Goal: Transaction & Acquisition: Purchase product/service

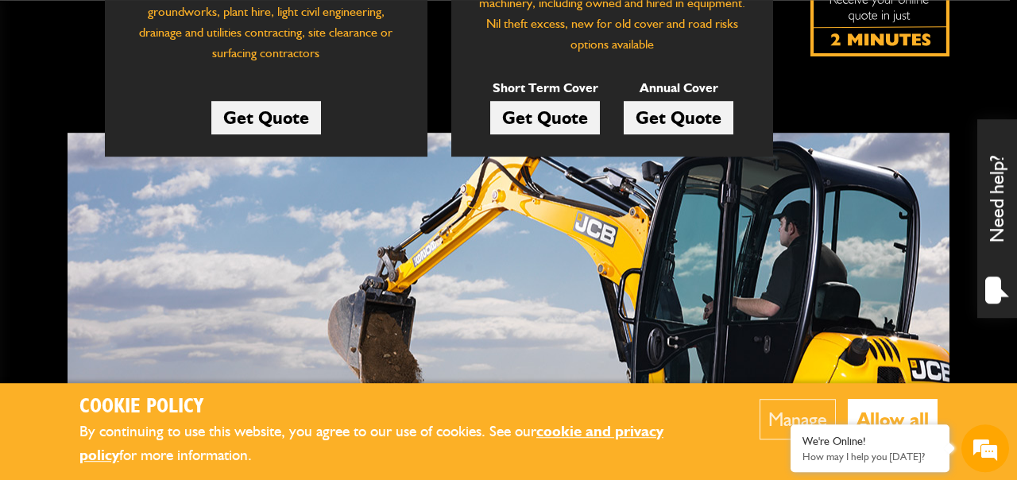
scroll to position [424, 0]
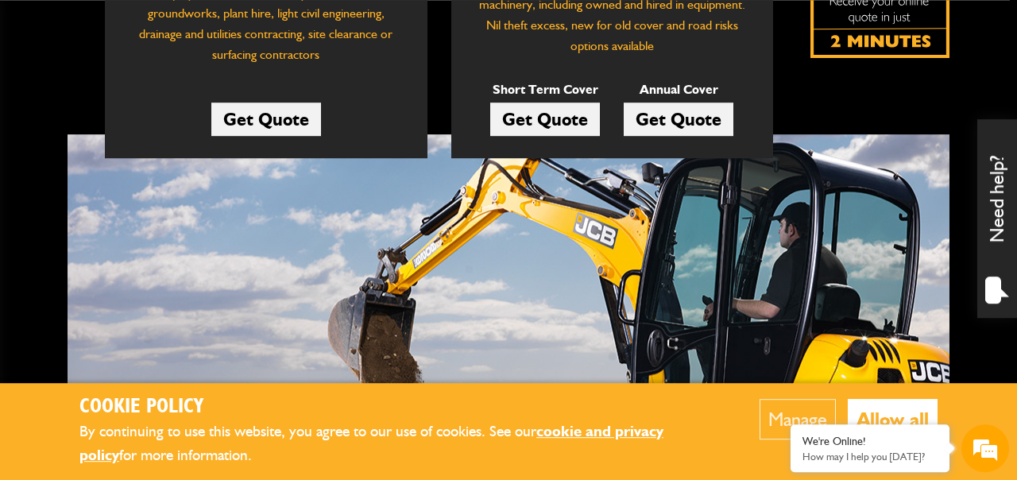
click at [525, 126] on link "Get Quote" at bounding box center [545, 119] width 110 height 33
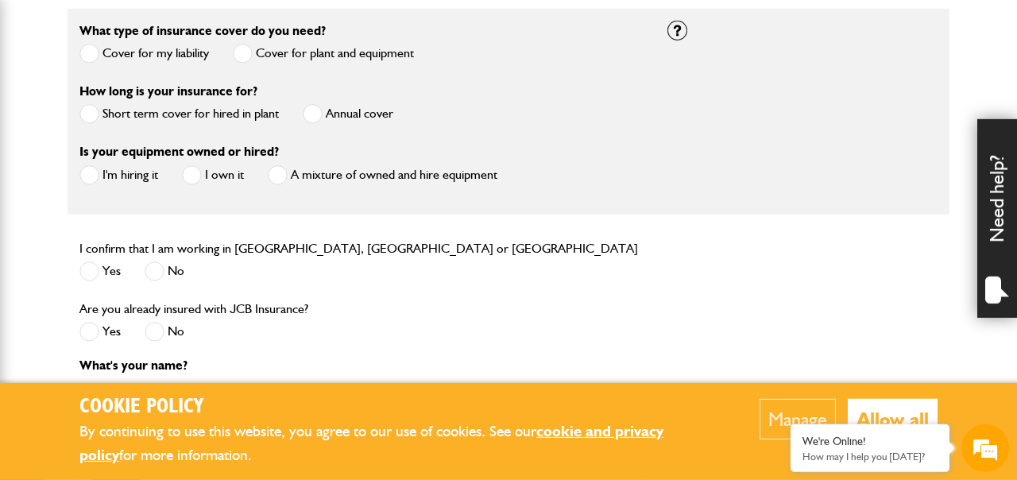
click at [85, 182] on span at bounding box center [89, 175] width 20 height 20
click at [93, 277] on span at bounding box center [89, 271] width 20 height 20
click at [155, 331] on span at bounding box center [155, 332] width 20 height 20
click at [90, 51] on span at bounding box center [89, 54] width 20 height 20
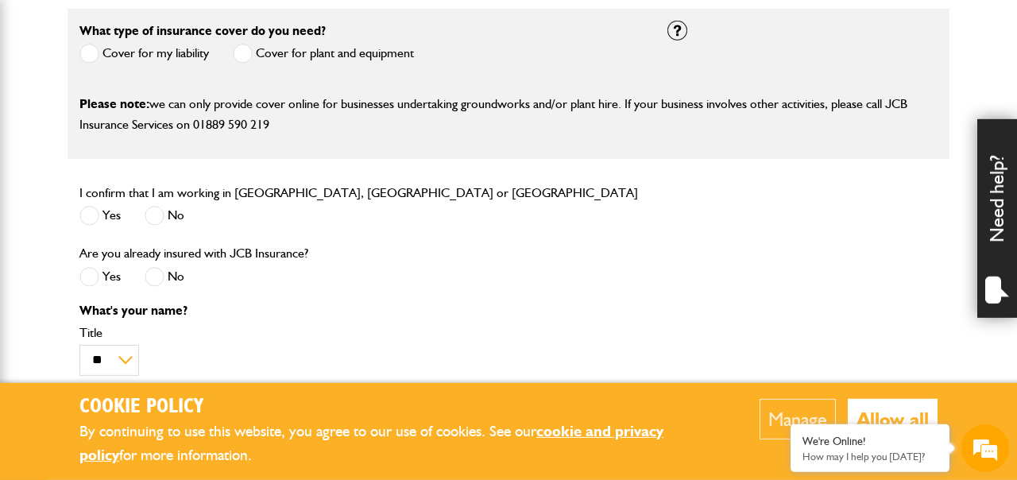
click at [242, 60] on span at bounding box center [243, 54] width 20 height 20
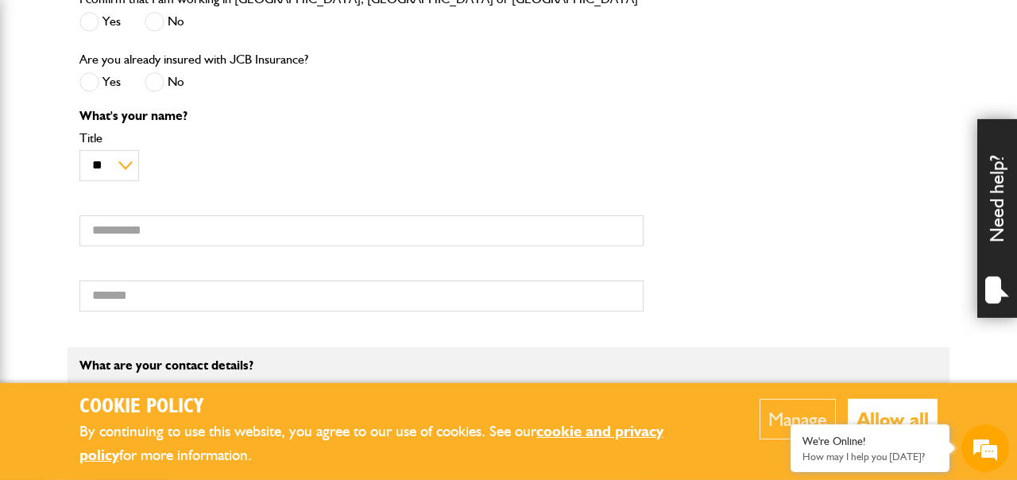
scroll to position [726, 0]
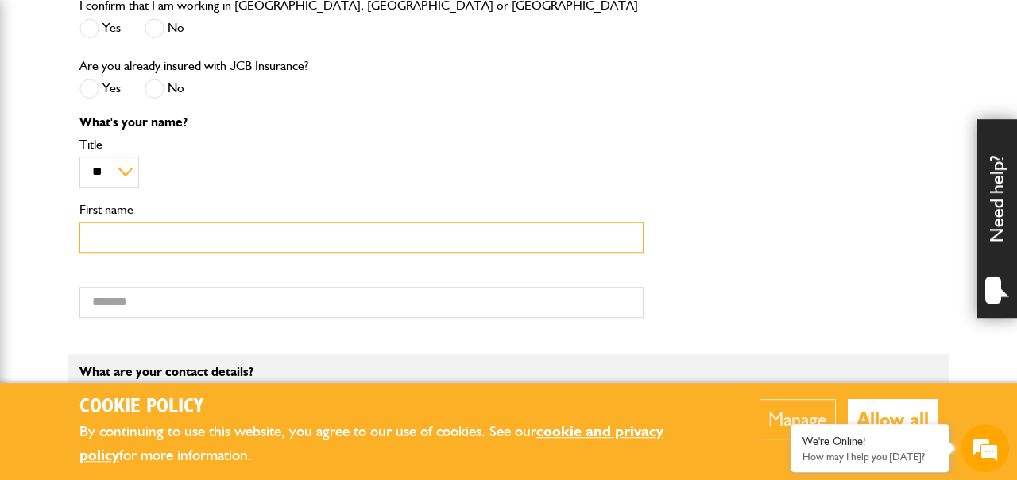
click at [186, 244] on input "First name" at bounding box center [361, 237] width 564 height 31
type input "*******"
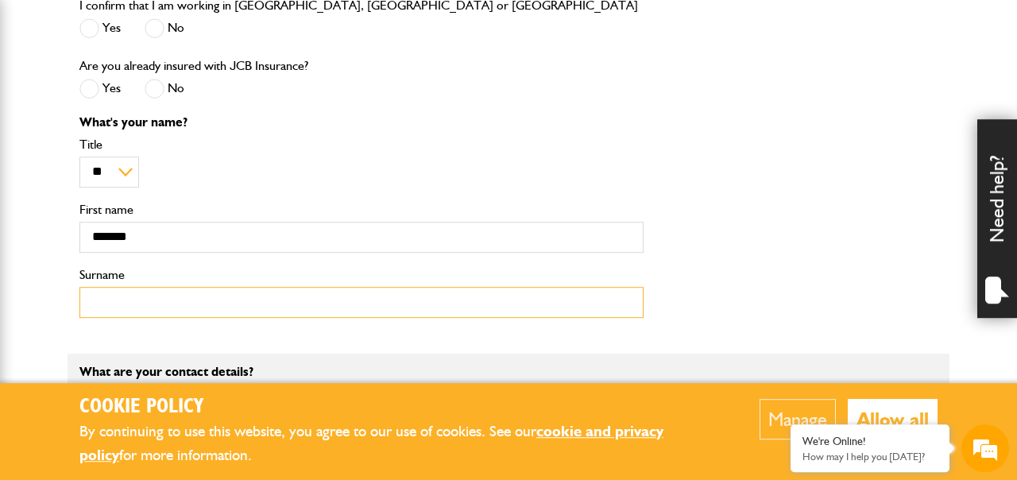
click at [131, 306] on input "Surname" at bounding box center [361, 302] width 564 height 31
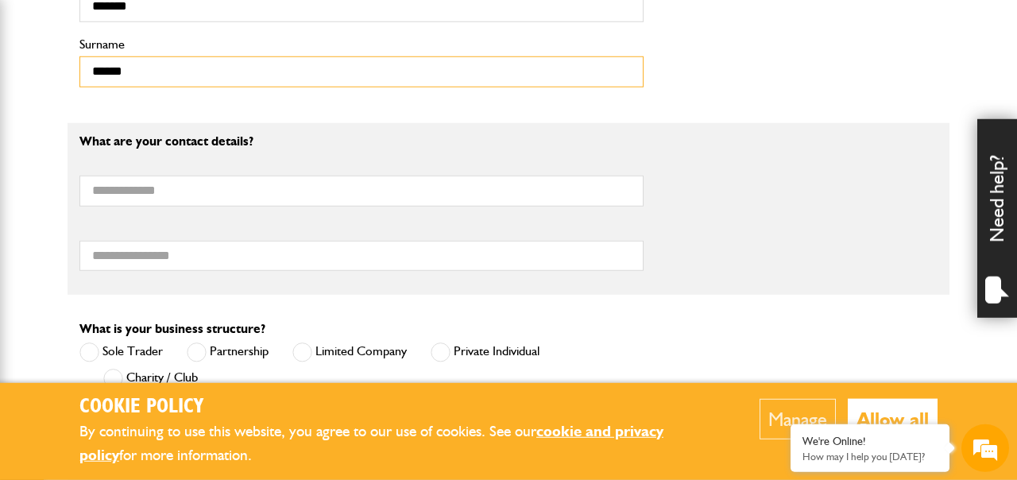
scroll to position [970, 0]
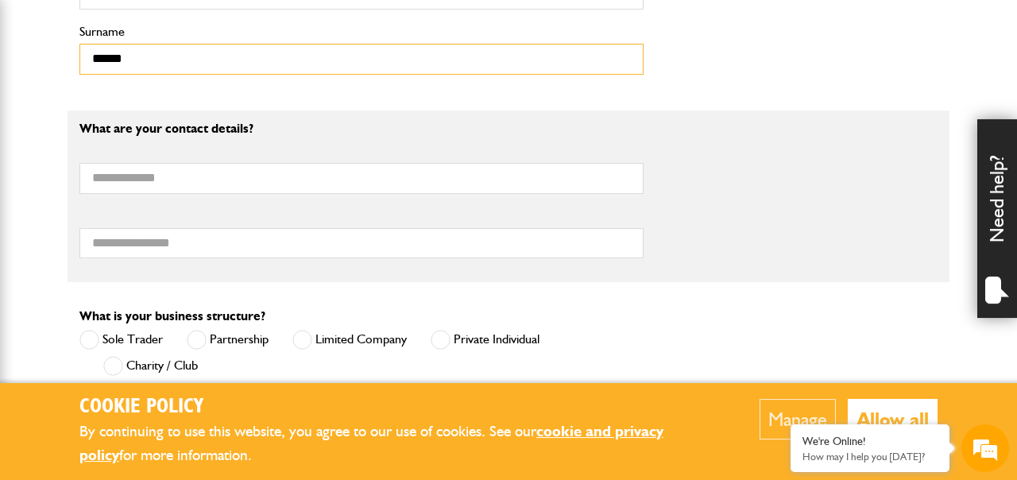
type input "******"
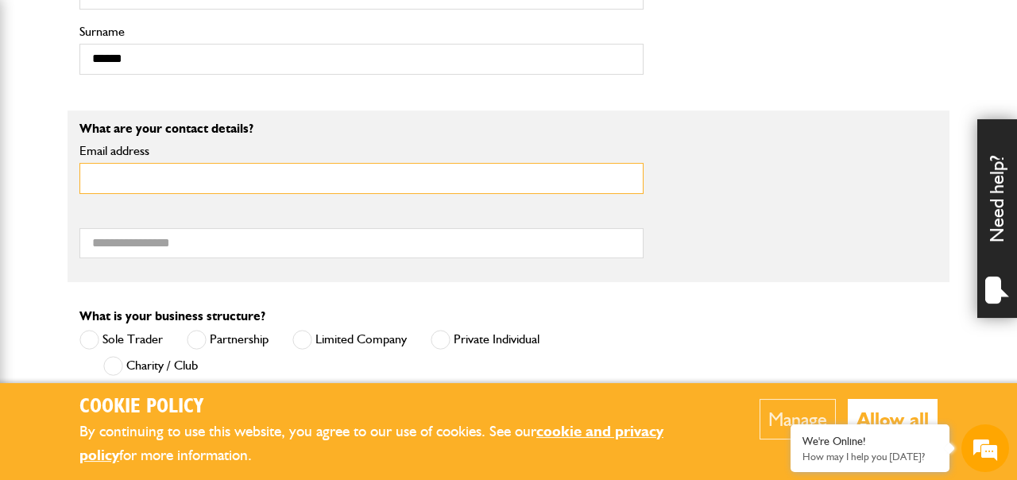
click at [500, 187] on input "Email address" at bounding box center [361, 178] width 564 height 31
type input "**********"
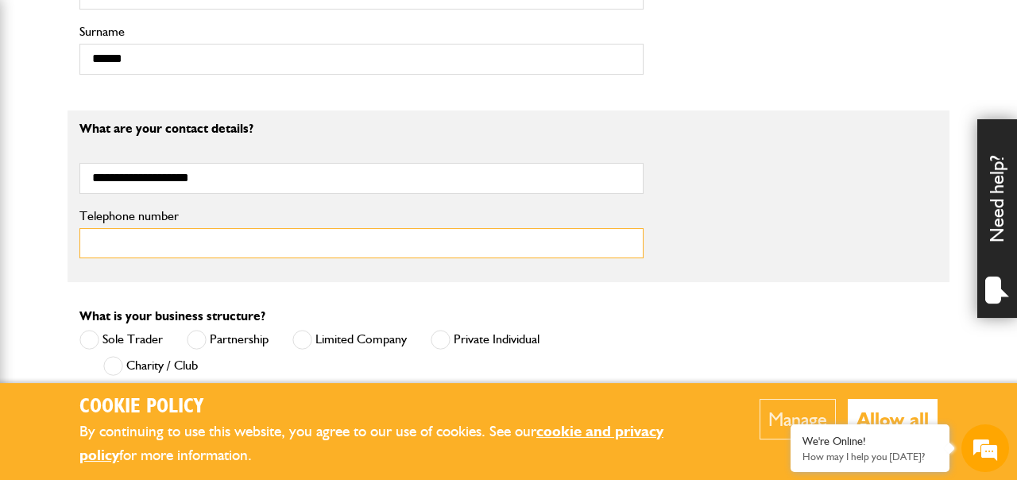
click at [211, 243] on input "Telephone number" at bounding box center [361, 243] width 564 height 31
type input "**********"
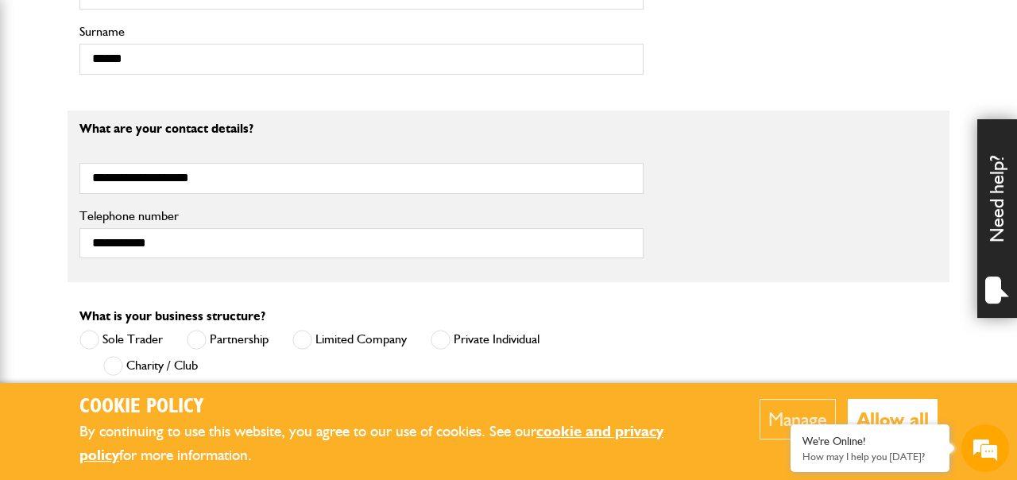
click at [95, 343] on span at bounding box center [89, 340] width 20 height 20
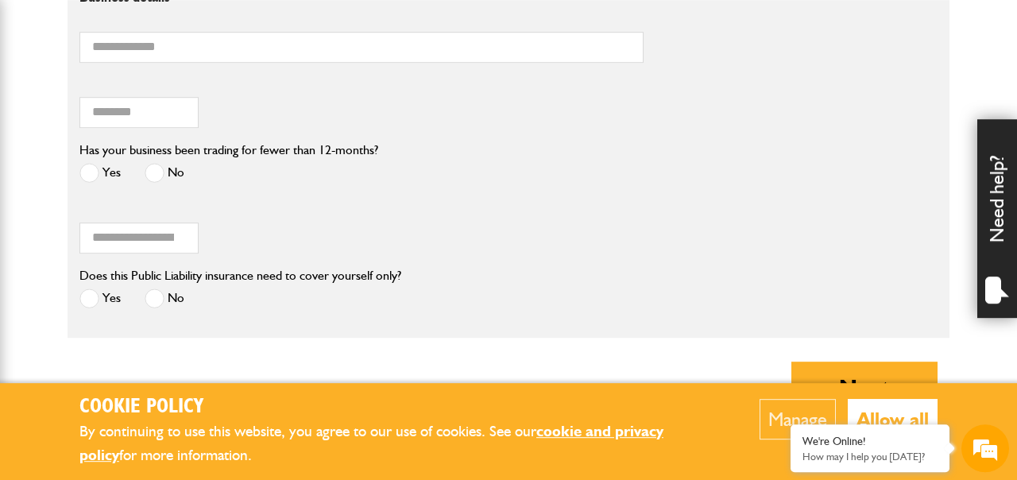
scroll to position [1407, 0]
click at [152, 308] on span at bounding box center [155, 298] width 20 height 20
click at [114, 57] on input "Business name" at bounding box center [361, 47] width 564 height 31
type input "**********"
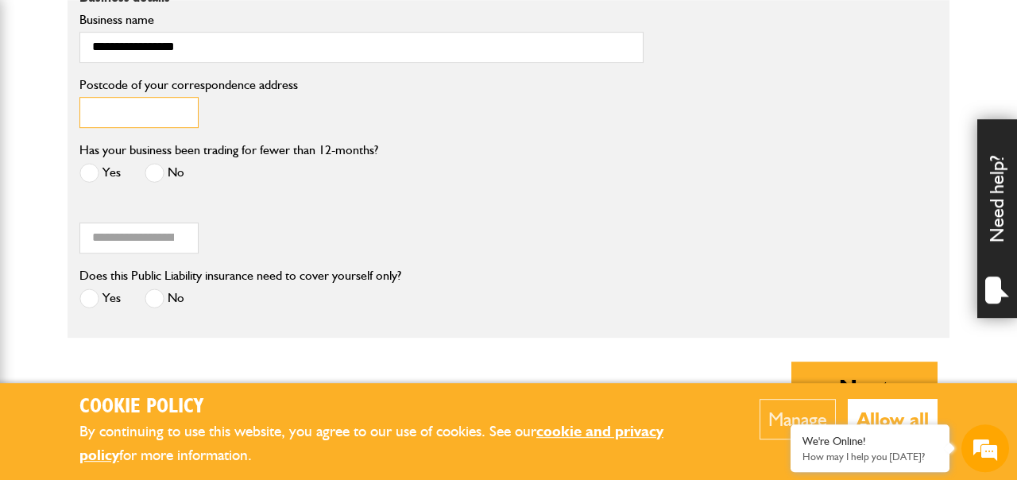
click at [107, 116] on input "Postcode of your correspondence address" at bounding box center [138, 112] width 119 height 31
type input "********"
click at [157, 176] on span at bounding box center [155, 173] width 20 height 20
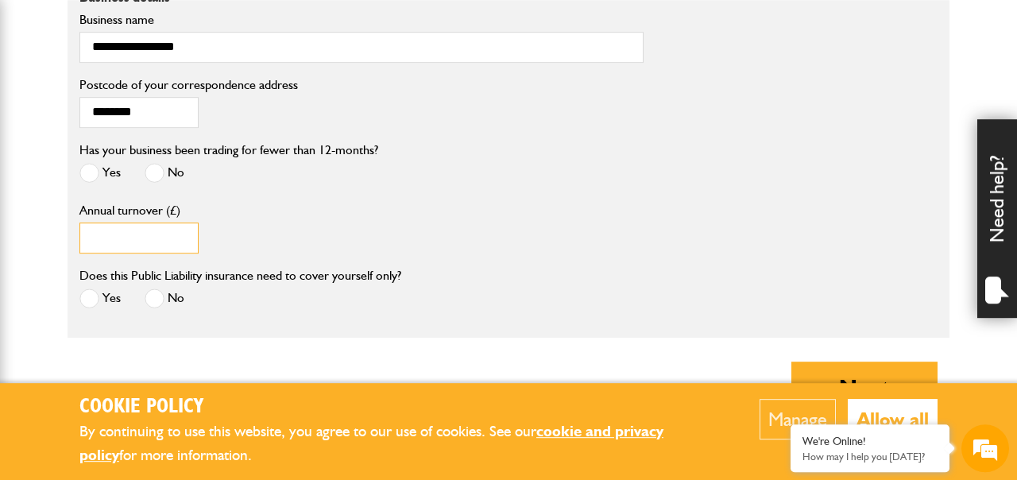
click at [148, 242] on input "Annual turnover (£)" at bounding box center [138, 238] width 119 height 31
type input "**"
click at [97, 245] on input "Annual turnover (£)" at bounding box center [138, 238] width 119 height 31
click at [745, 319] on div "Does this Public Liability insurance need to cover yourself only? Yes No" at bounding box center [509, 295] width 882 height 60
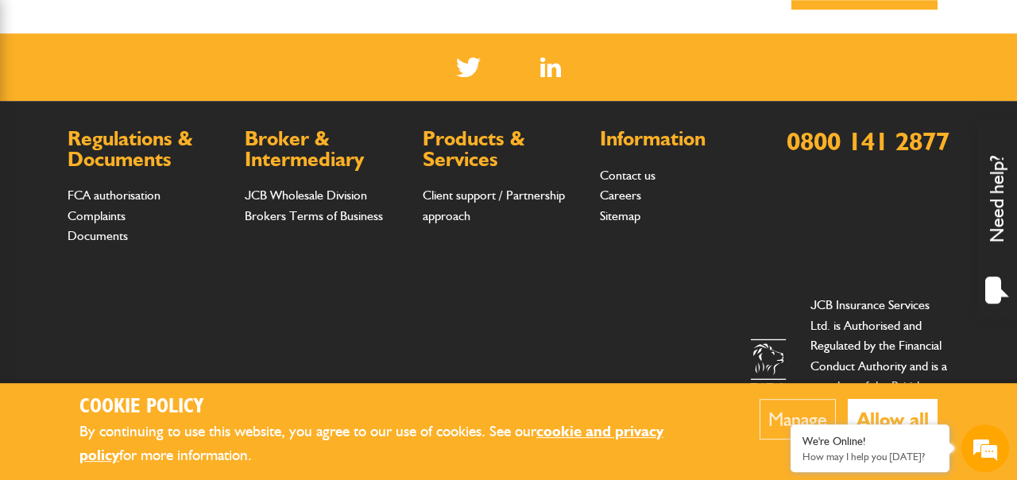
scroll to position [1821, 0]
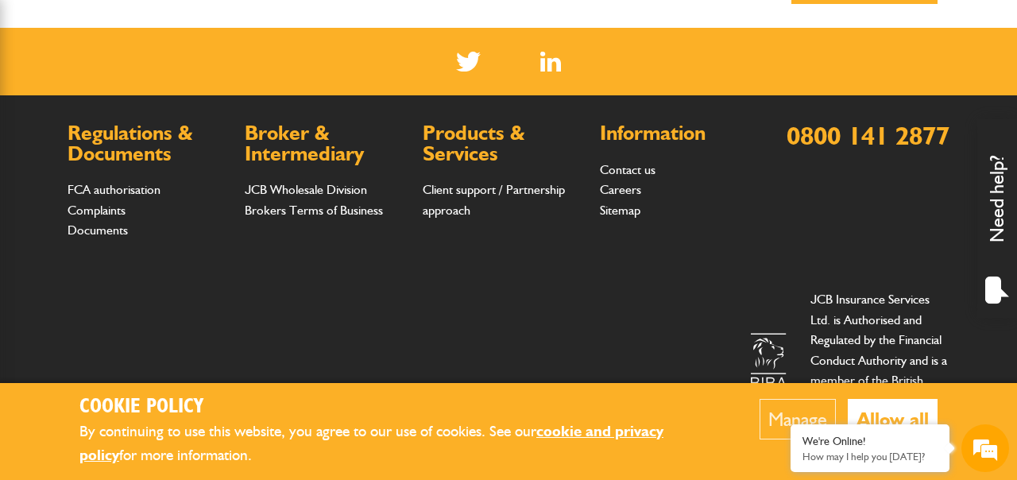
click at [896, 414] on button "Allow all" at bounding box center [893, 419] width 90 height 41
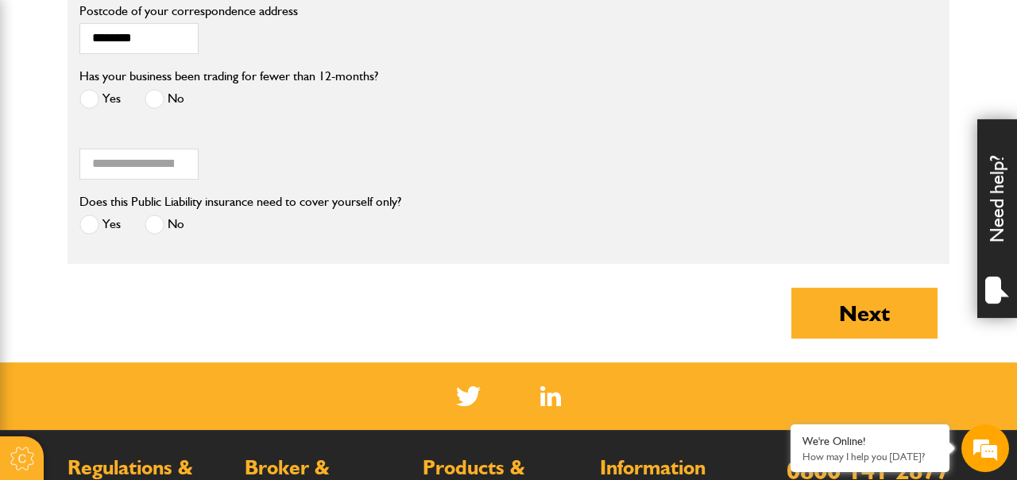
scroll to position [1465, 0]
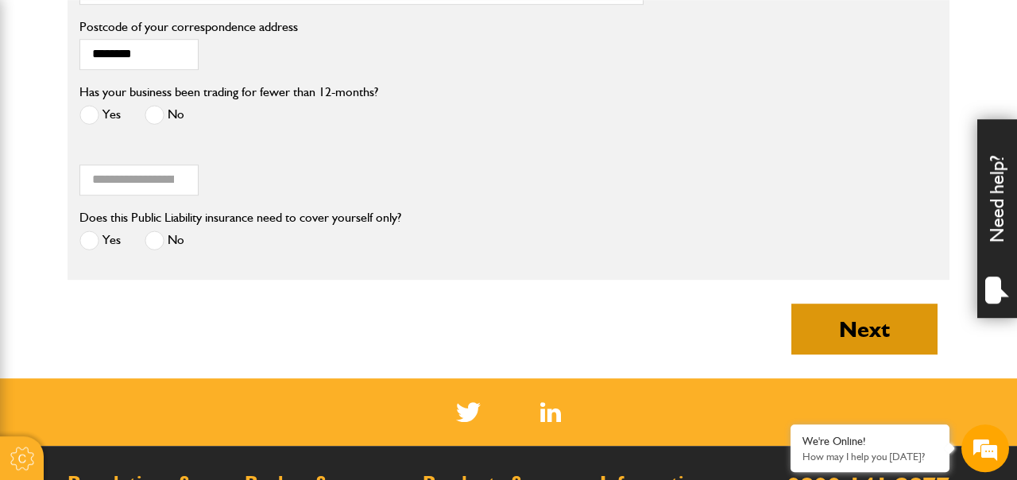
click at [882, 348] on button "Next" at bounding box center [865, 329] width 146 height 51
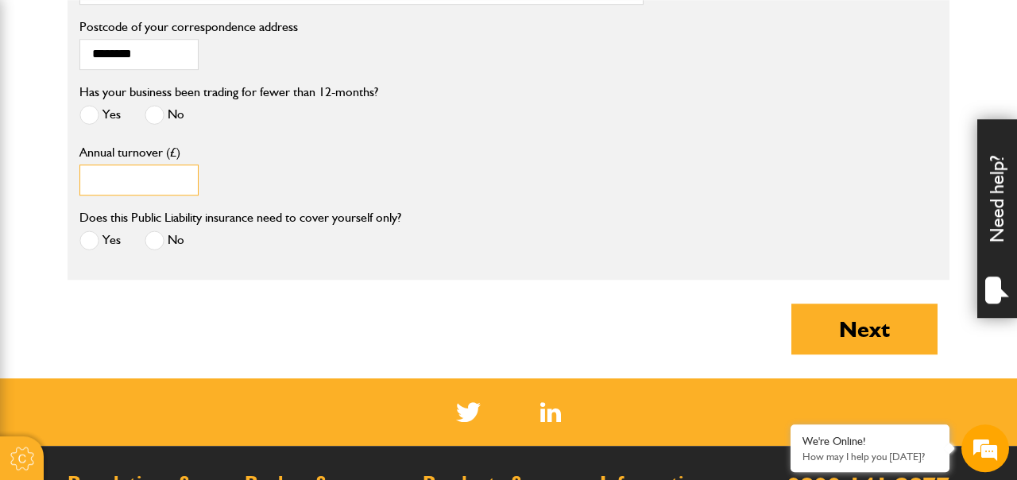
click at [129, 187] on input "Annual turnover (£)" at bounding box center [138, 180] width 119 height 31
type input "*"
type input "******"
click at [389, 224] on label "Does this Public Liability insurance need to cover yourself only?" at bounding box center [240, 217] width 322 height 13
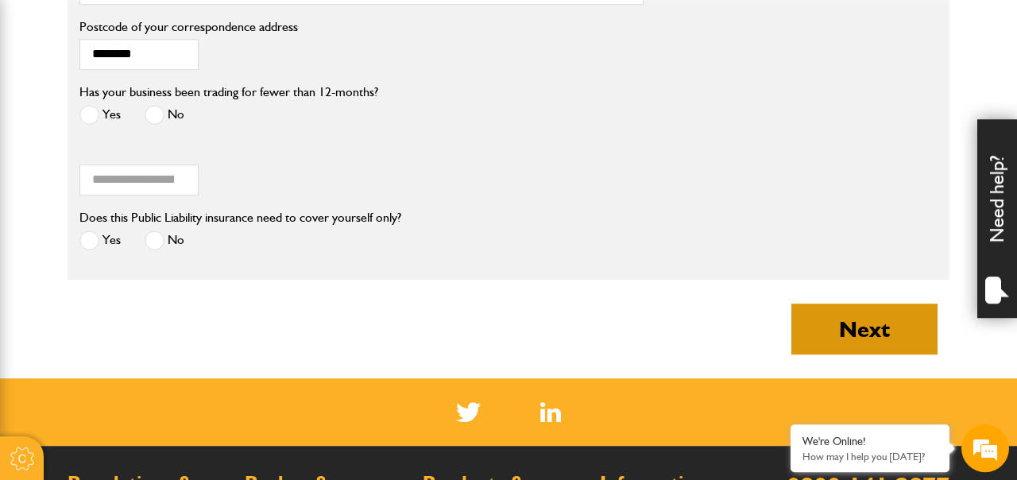
click at [866, 338] on button "Next" at bounding box center [865, 329] width 146 height 51
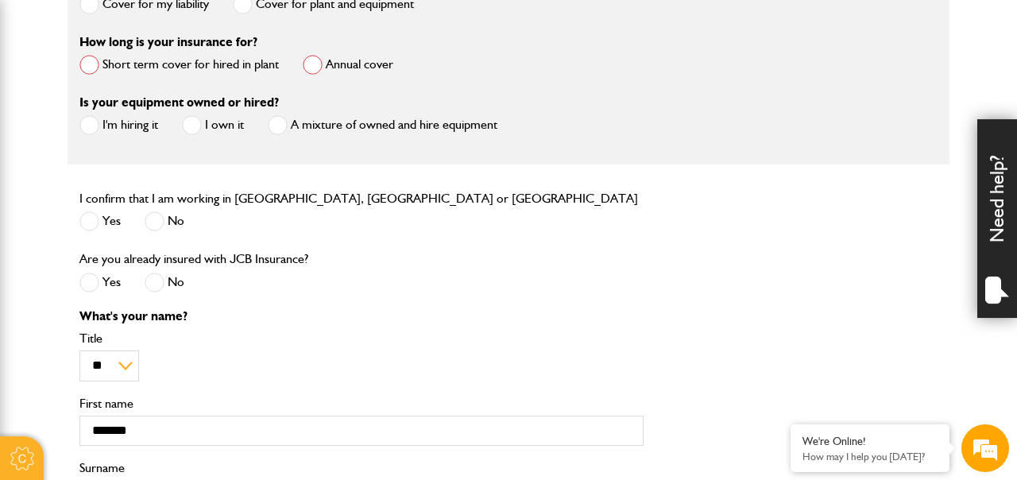
scroll to position [611, 0]
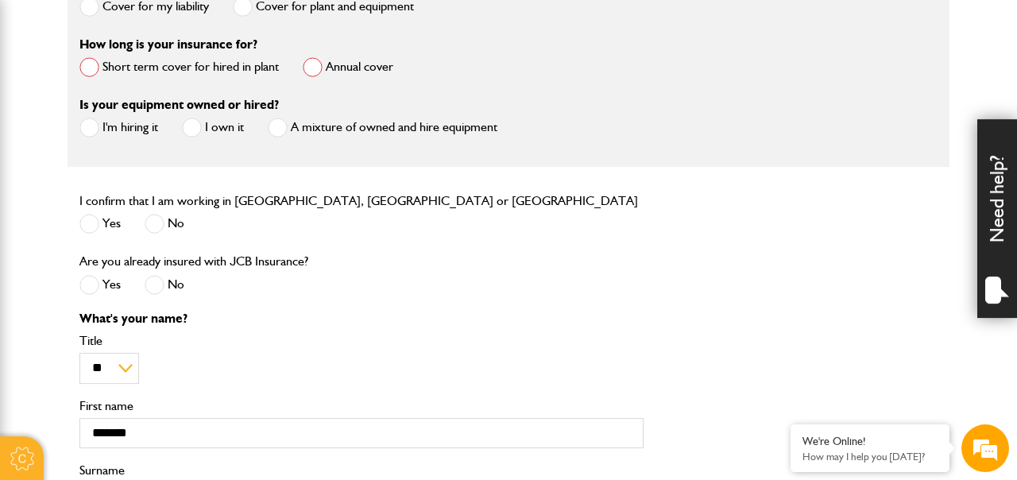
click at [86, 72] on span at bounding box center [89, 67] width 20 height 20
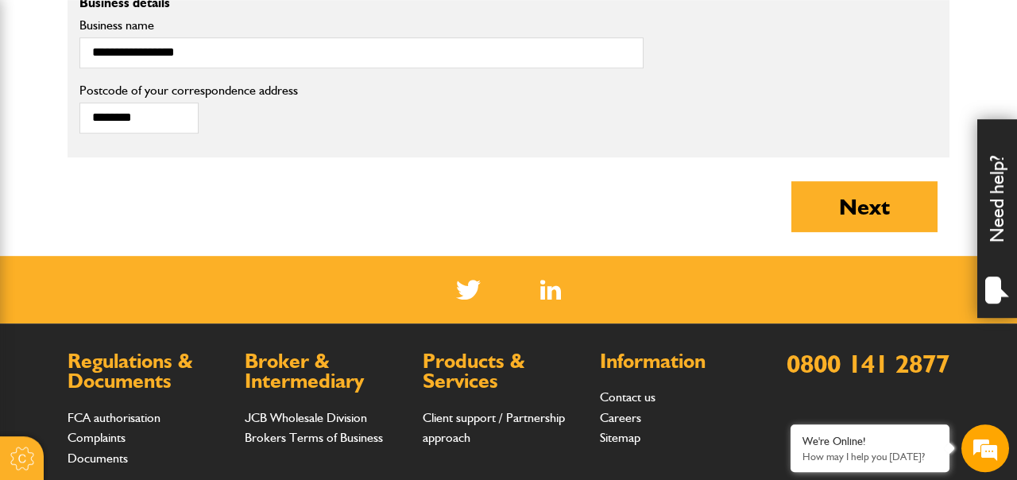
scroll to position [1345, 0]
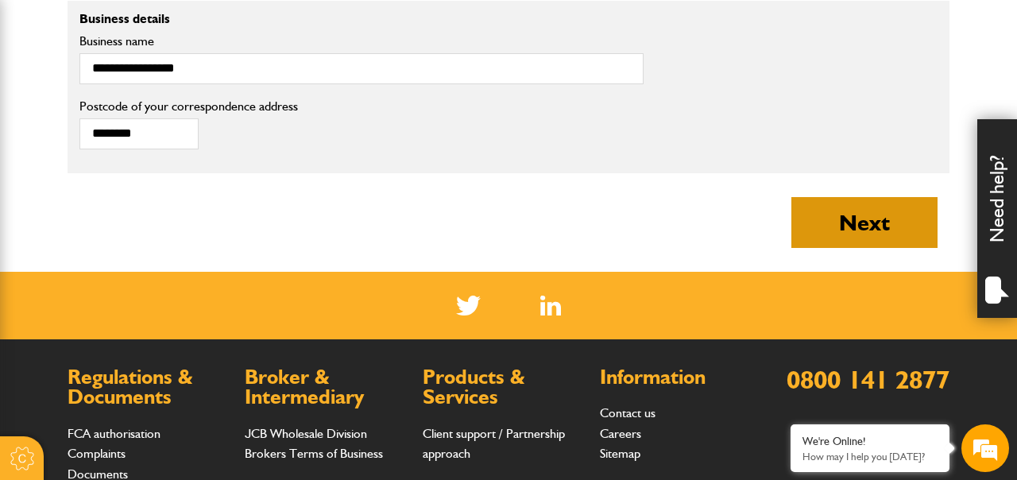
click at [869, 223] on button "Next" at bounding box center [865, 222] width 146 height 51
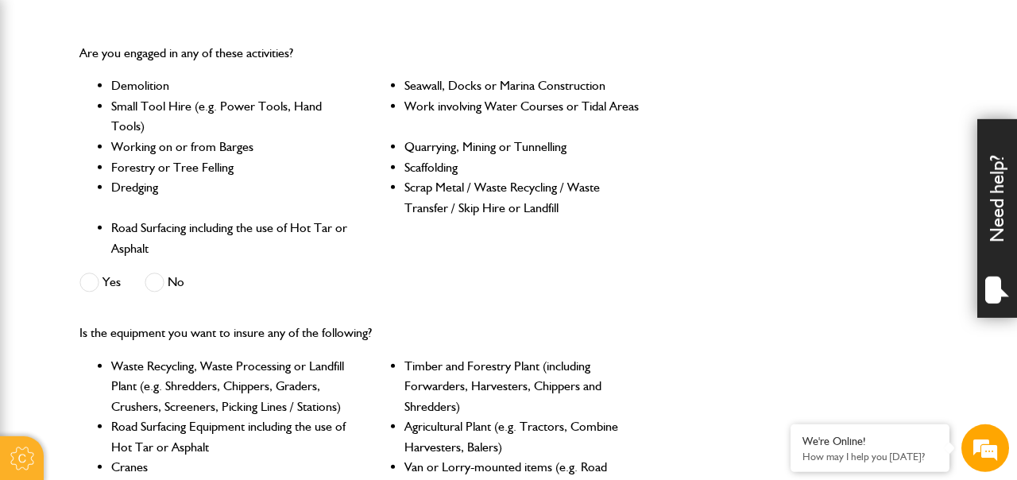
click at [155, 287] on span at bounding box center [155, 283] width 20 height 20
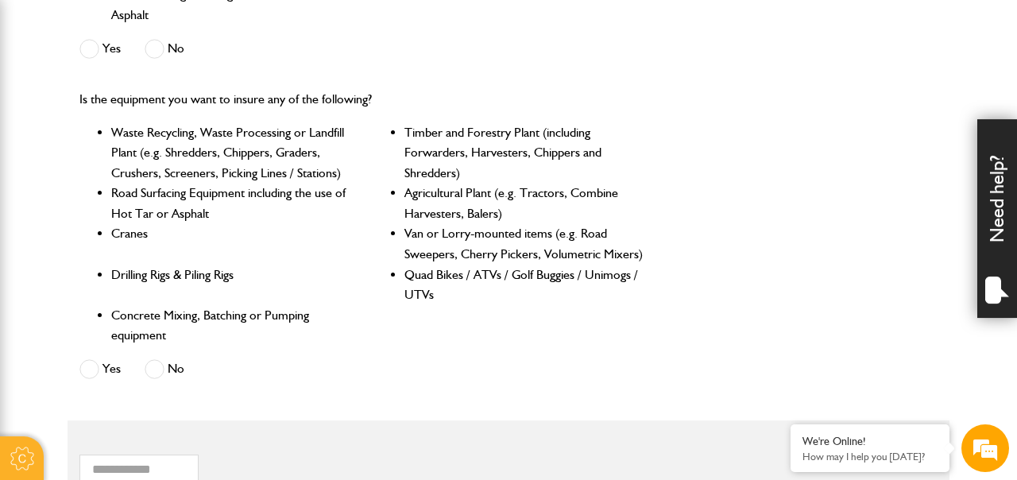
scroll to position [697, 0]
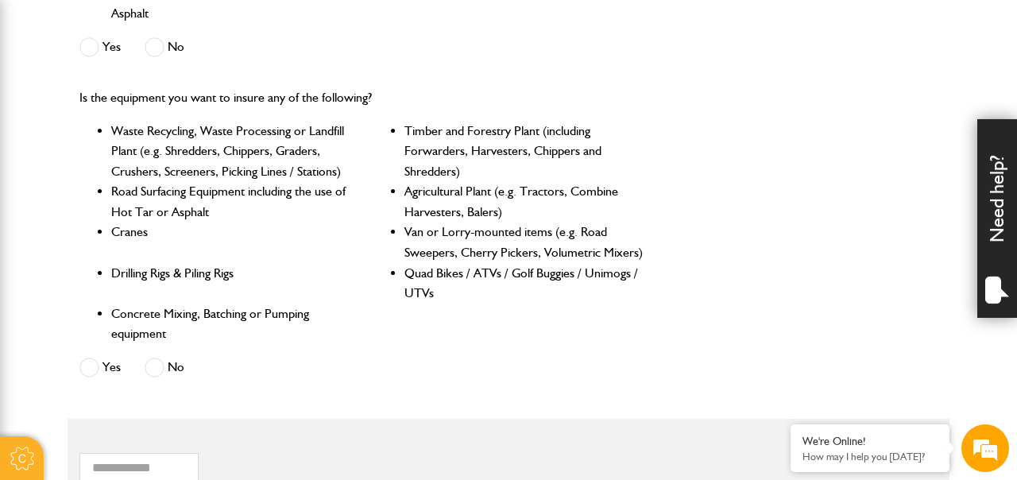
click at [157, 377] on span at bounding box center [155, 368] width 20 height 20
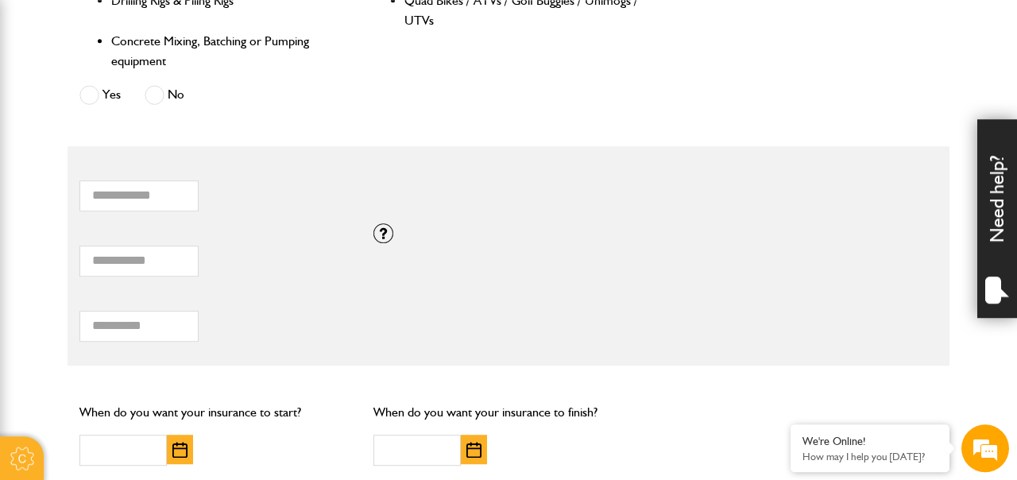
scroll to position [1008, 0]
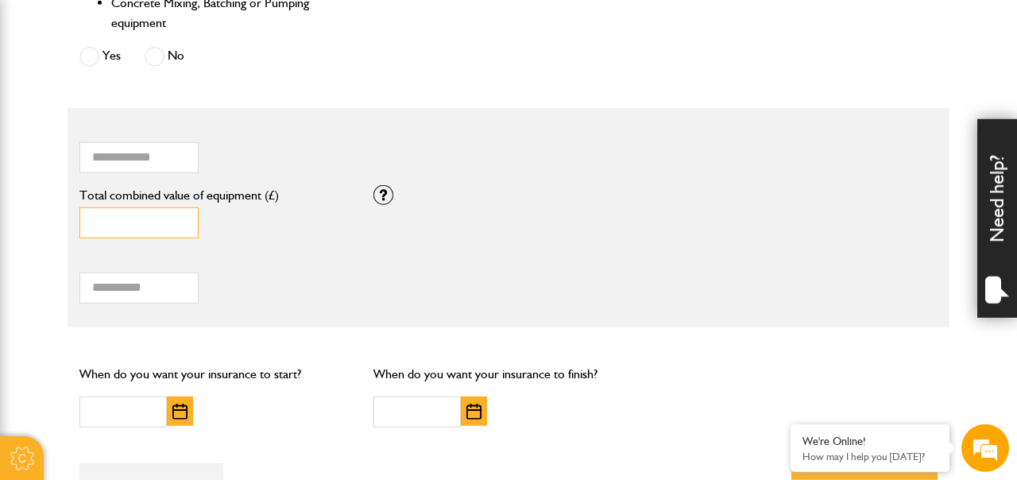
click at [113, 230] on input "*" at bounding box center [138, 222] width 119 height 31
